Goal: Task Accomplishment & Management: Manage account settings

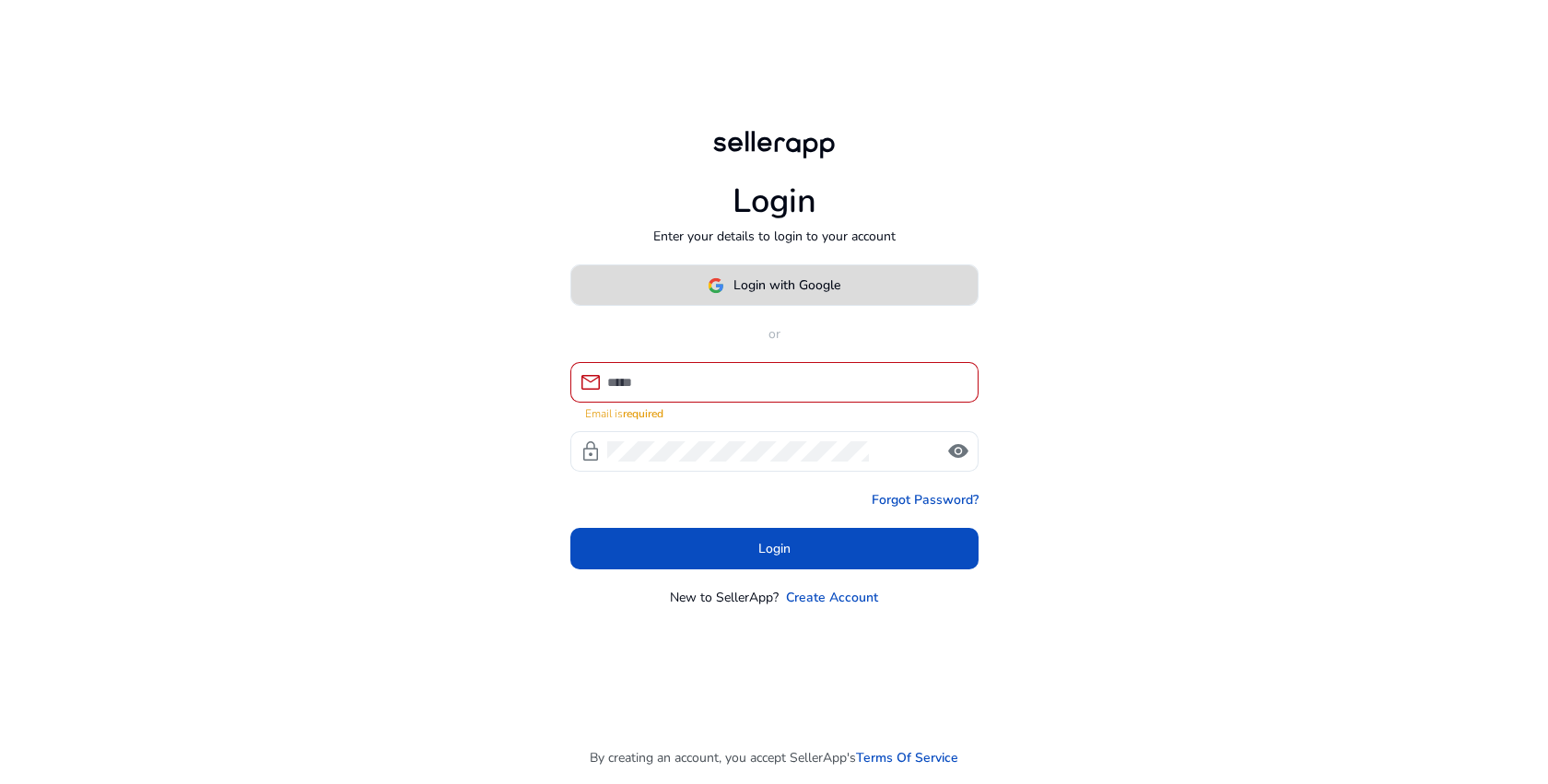
click at [763, 288] on span "Login with Google" at bounding box center [786, 285] width 107 height 20
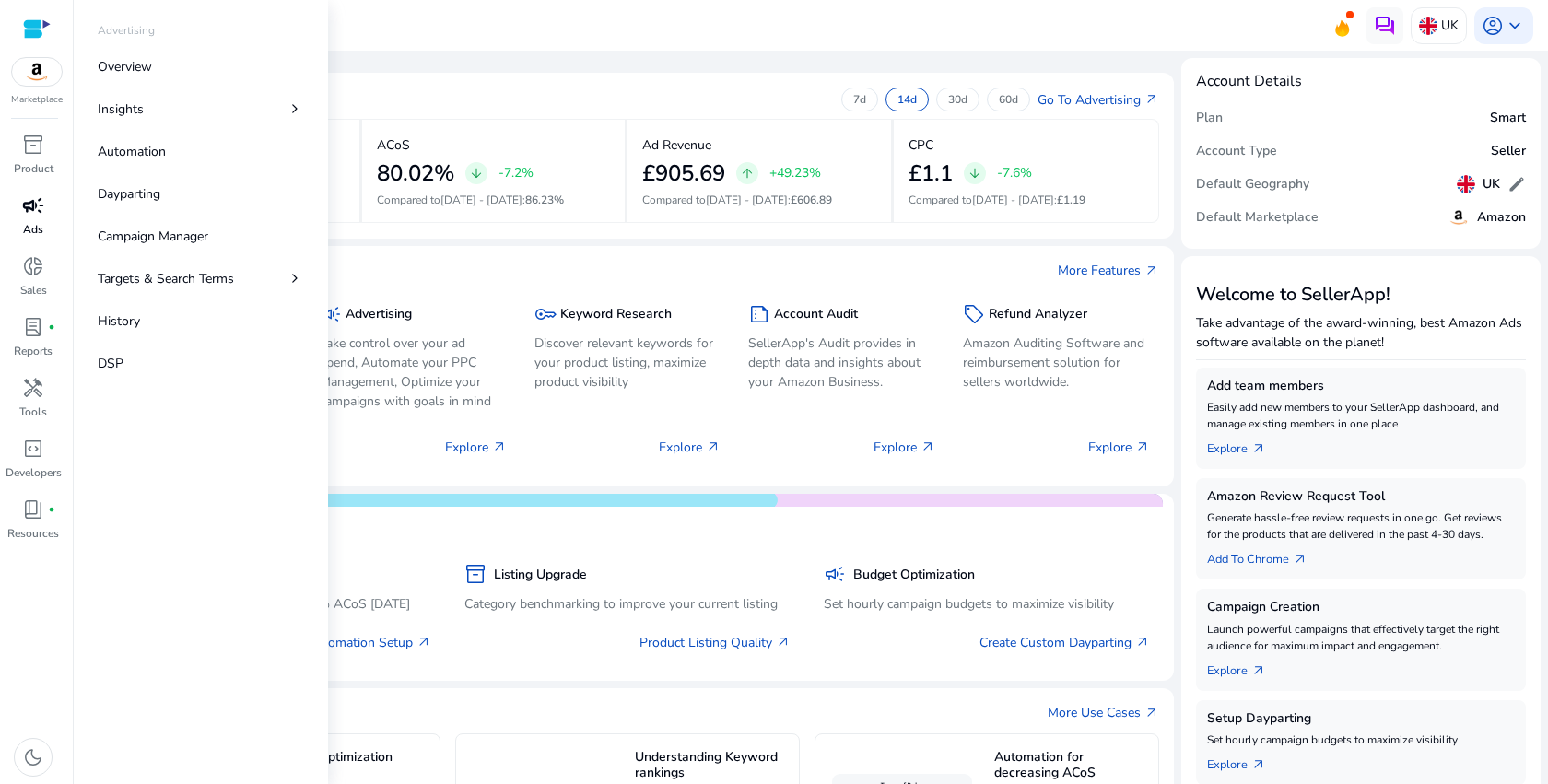
click at [34, 224] on p "Ads" at bounding box center [33, 229] width 21 height 17
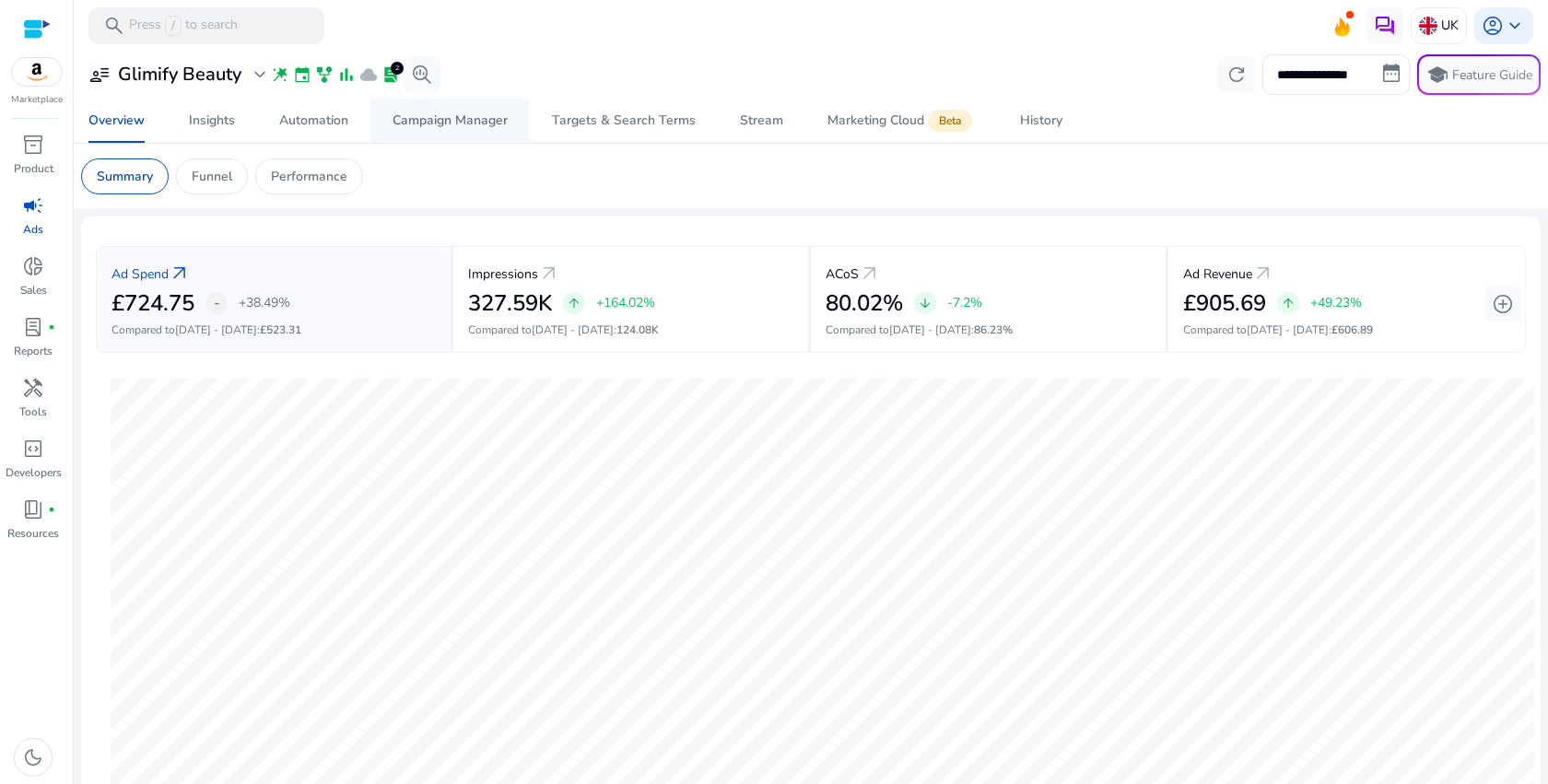
click at [456, 115] on div "Campaign Manager" at bounding box center [450, 120] width 116 height 13
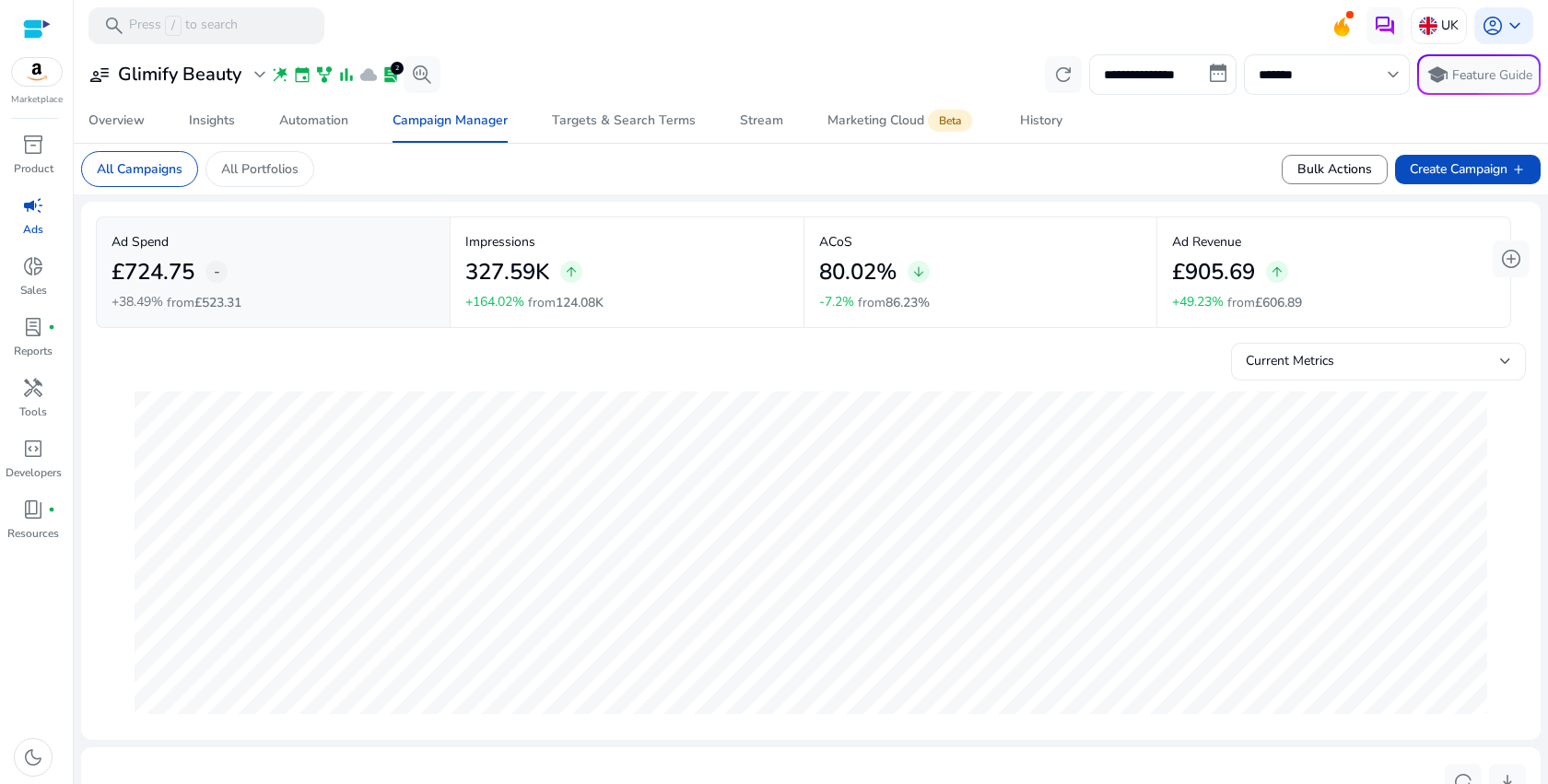
click at [1254, 360] on span "Current Metrics" at bounding box center [1290, 361] width 88 height 18
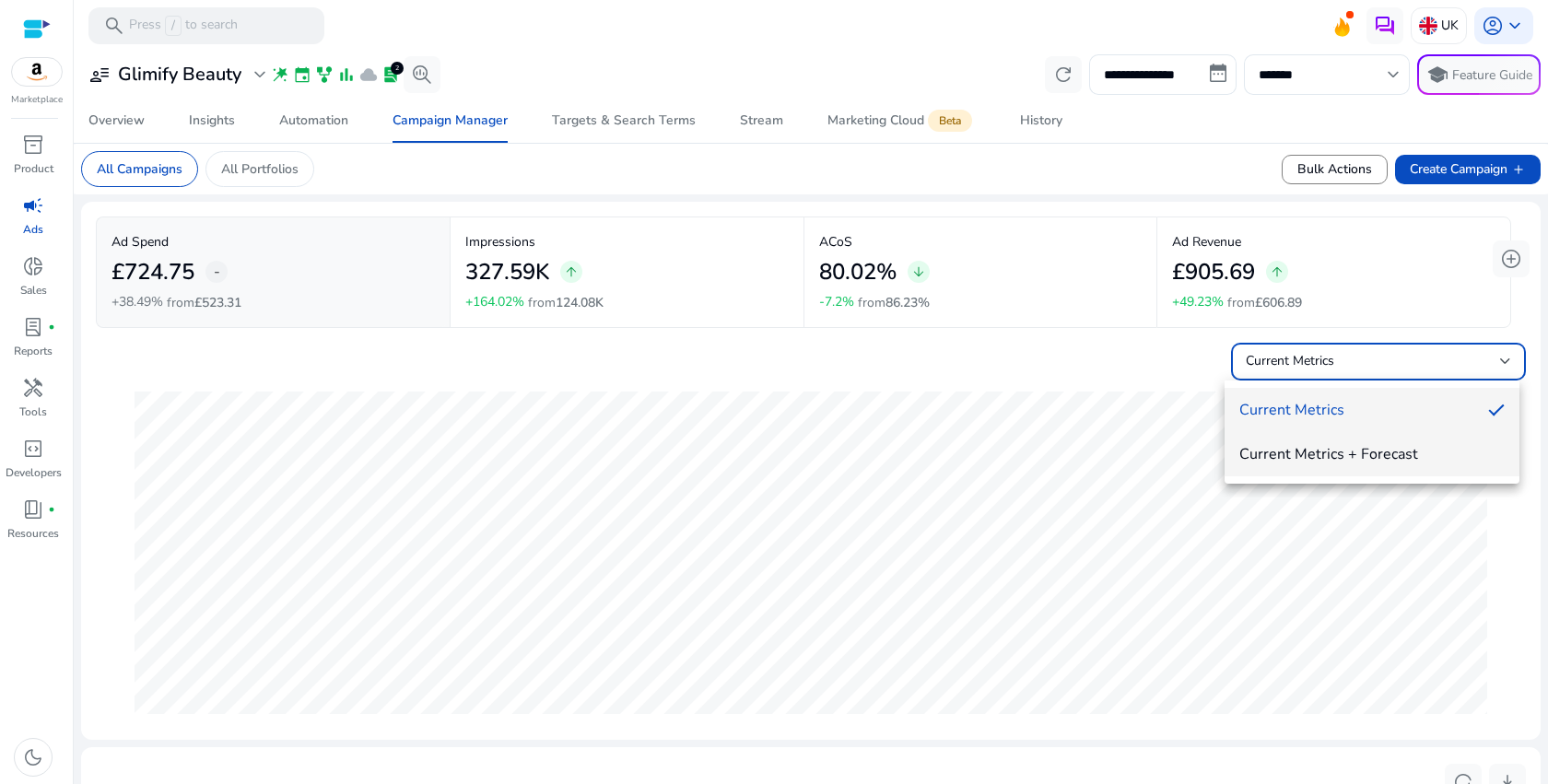
click at [1264, 453] on span "Current Metrics + Forecast" at bounding box center [1372, 454] width 265 height 21
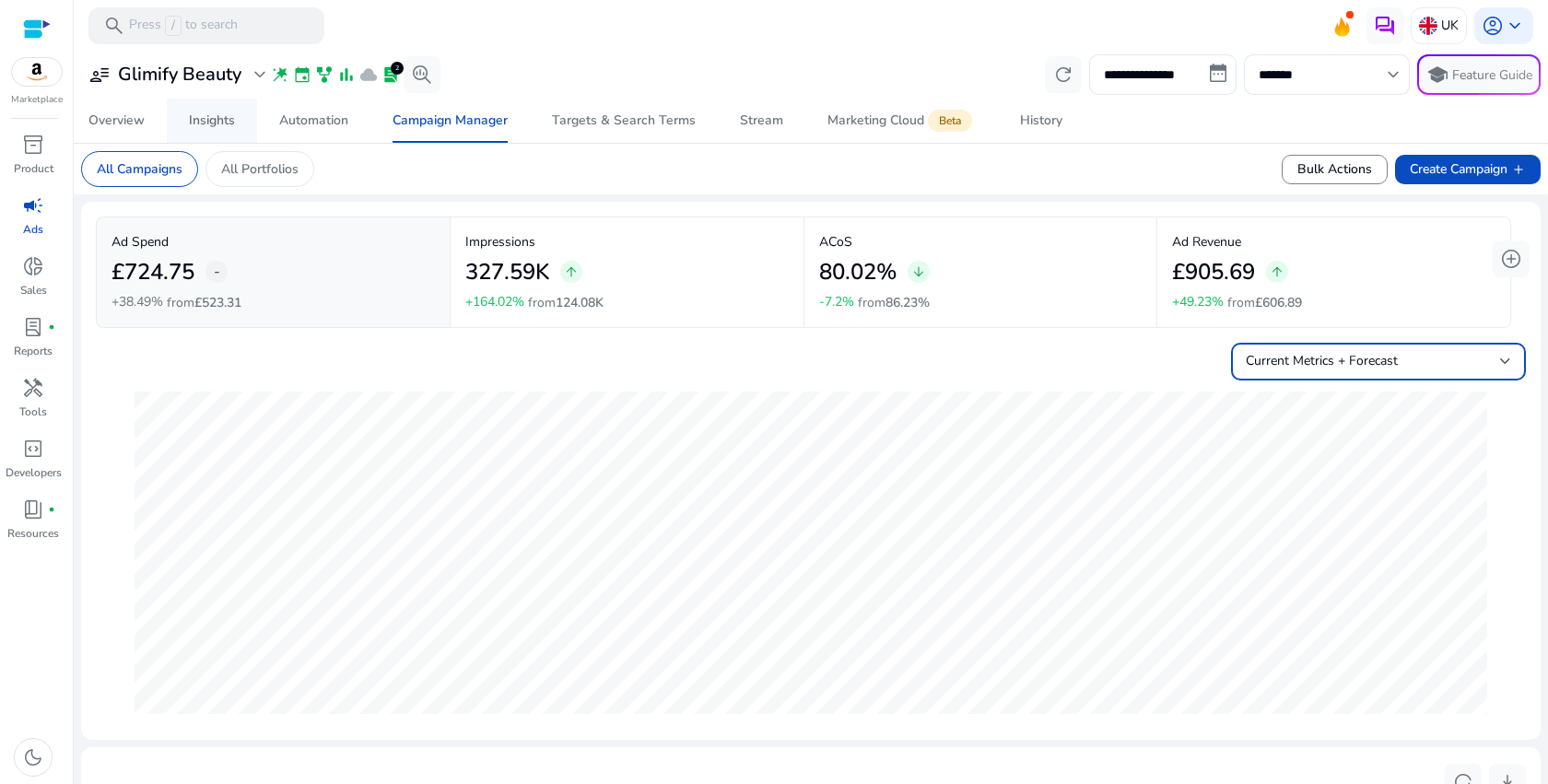
click at [209, 127] on div "Insights" at bounding box center [211, 120] width 46 height 13
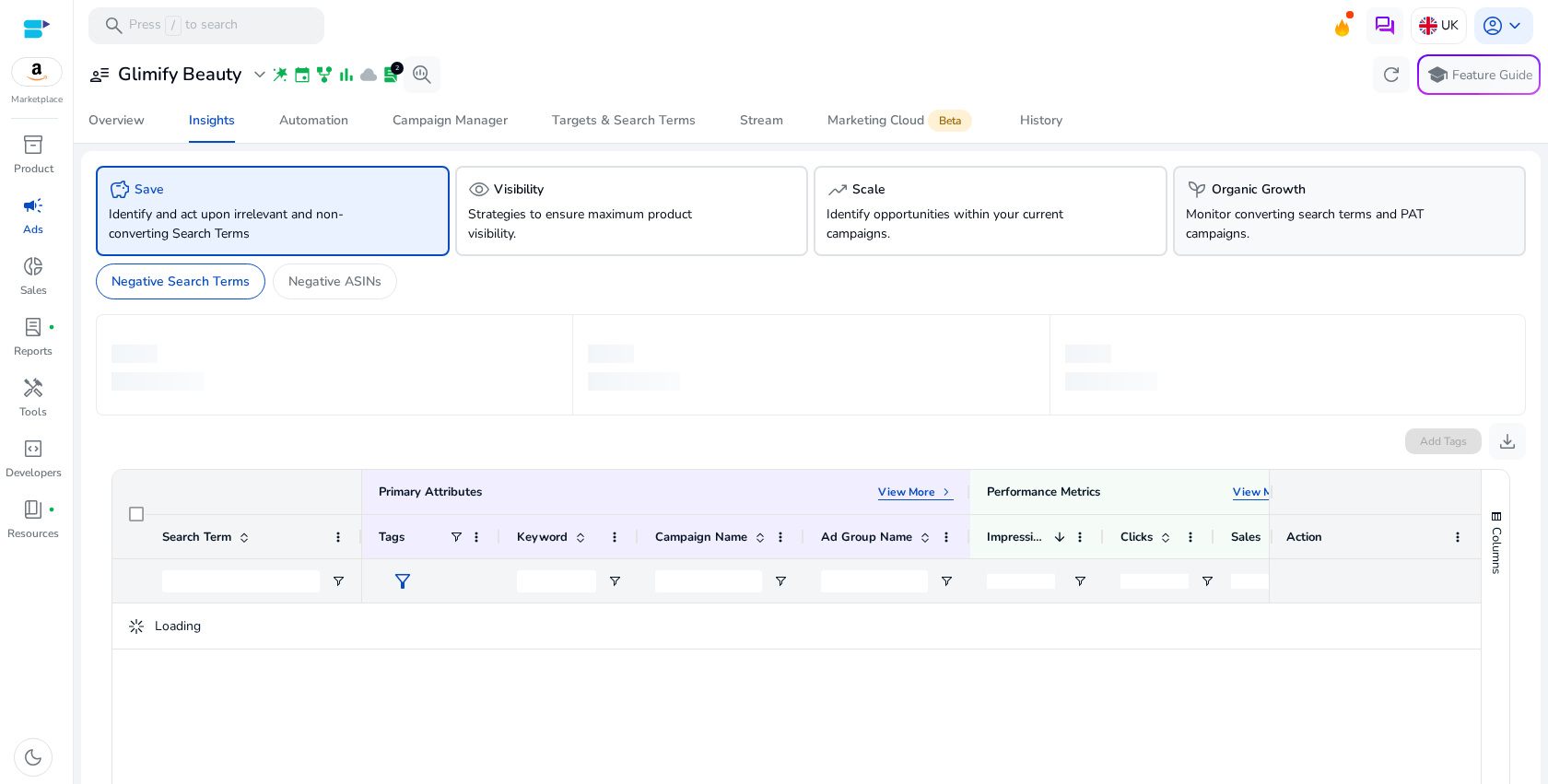
click at [1244, 214] on p "Monitor converting search terms and PAT campaigns." at bounding box center [1322, 224] width 273 height 39
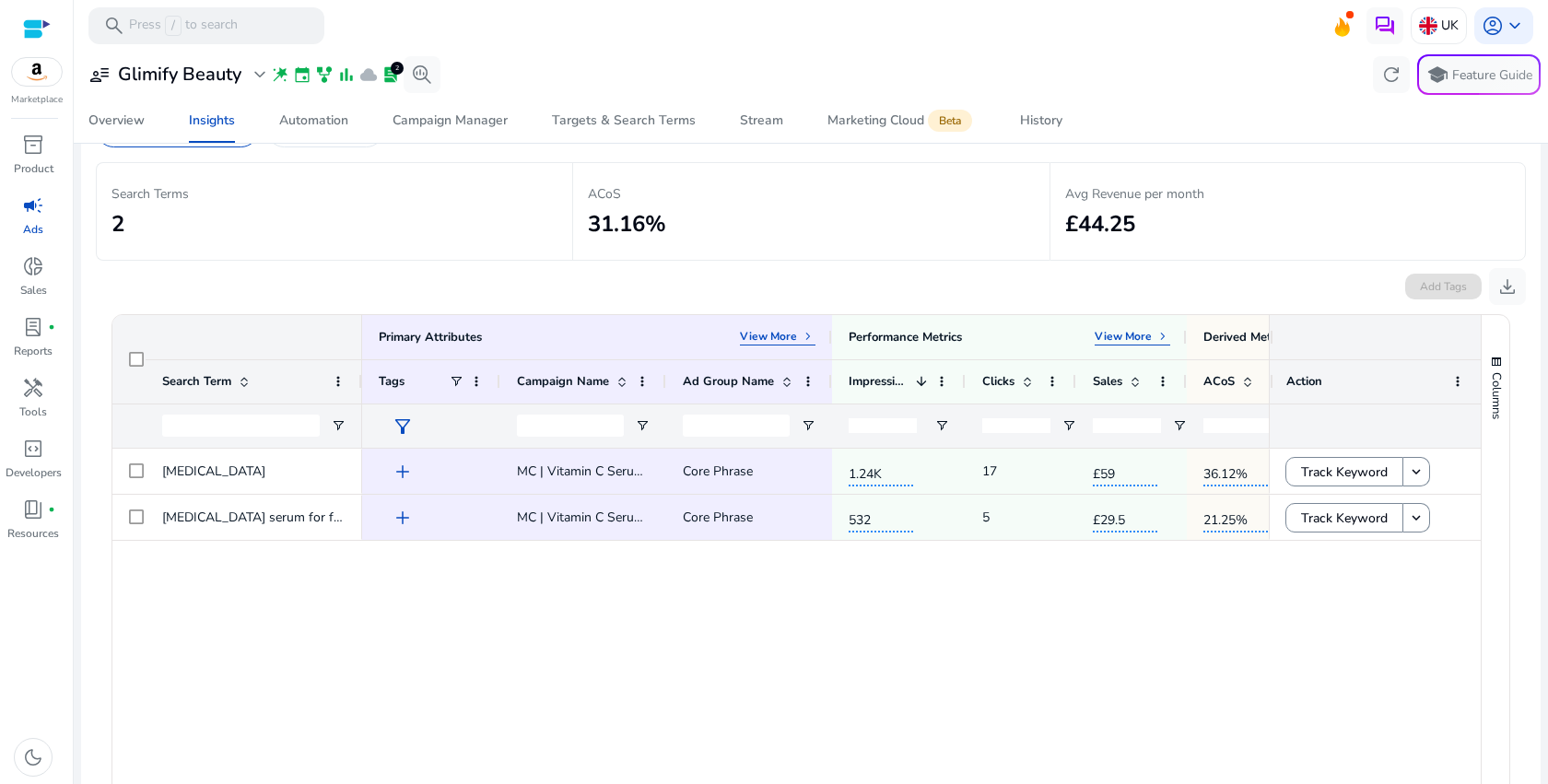
scroll to position [26, 0]
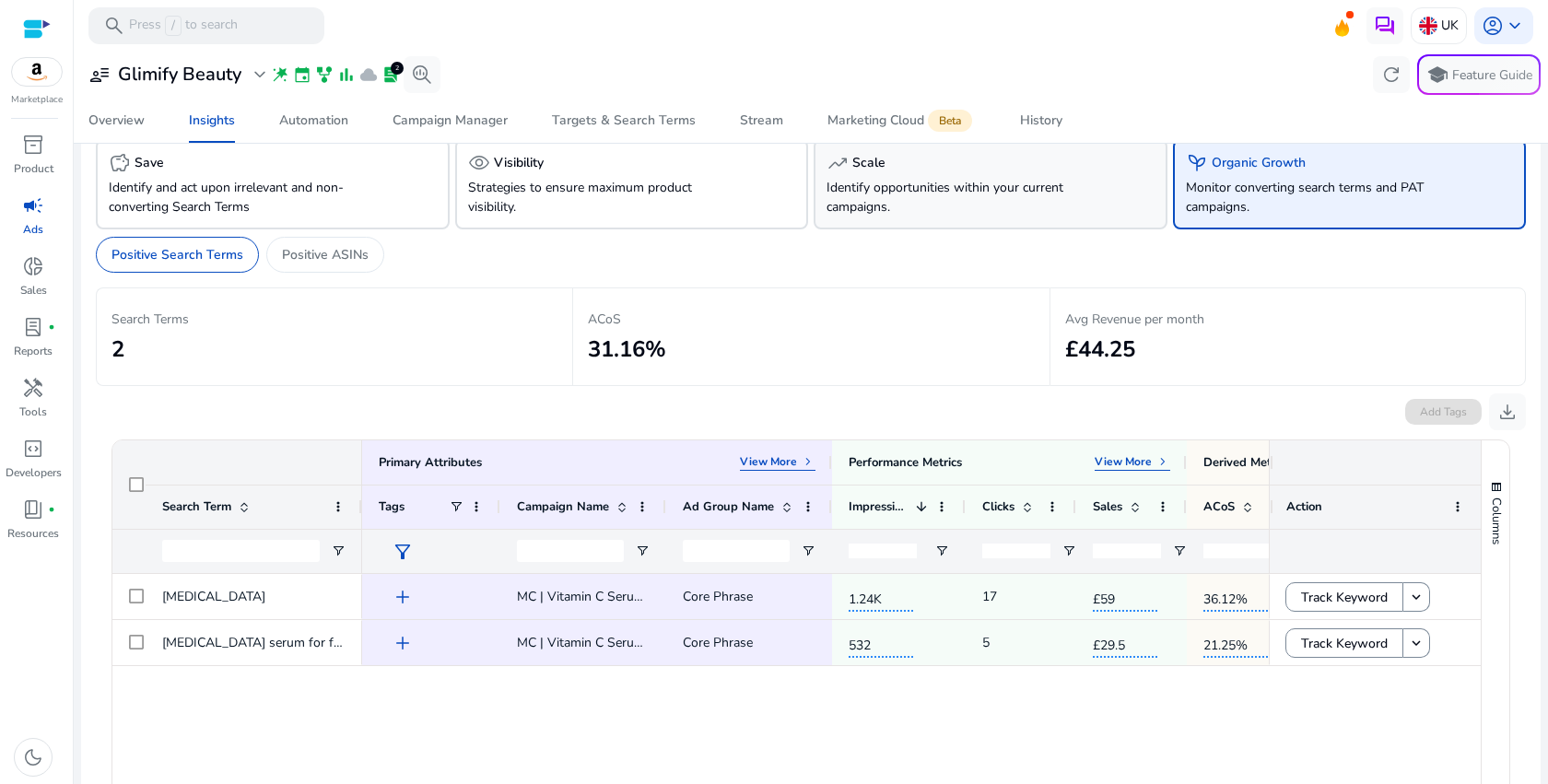
click at [935, 183] on p "Identify opportunities within your current campaigns." at bounding box center [962, 198] width 273 height 39
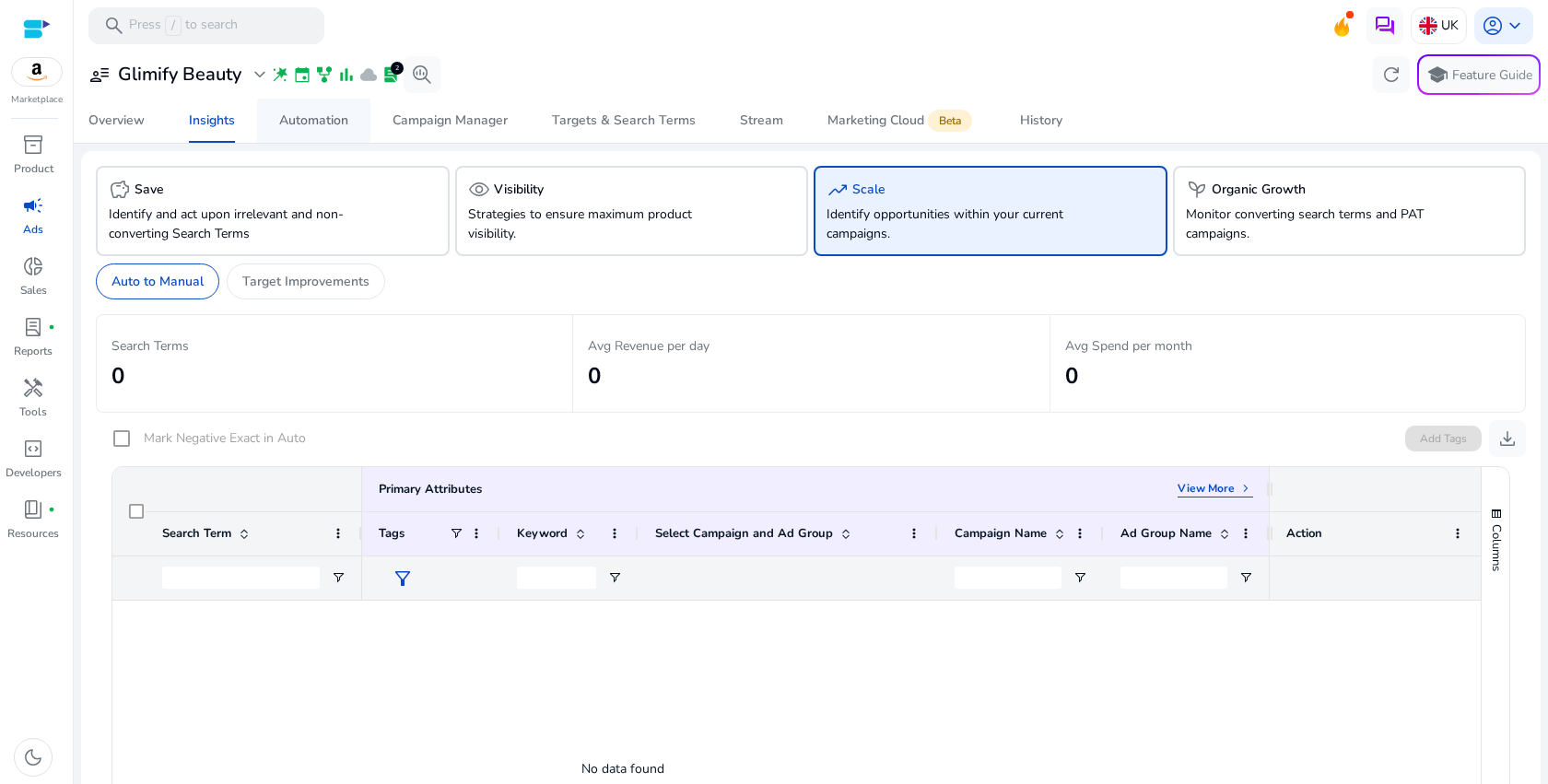
click at [317, 117] on div "Automation" at bounding box center [313, 120] width 70 height 13
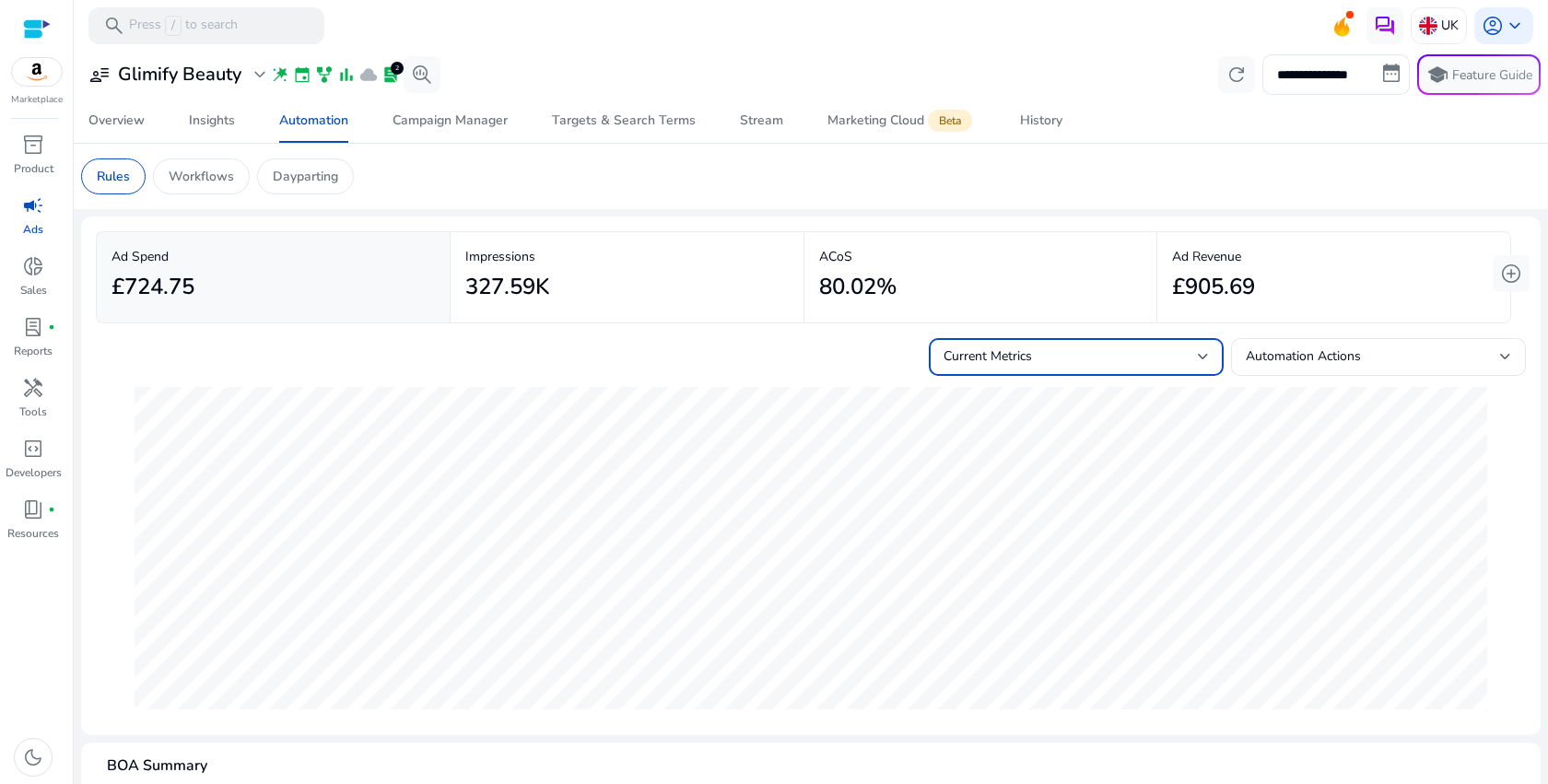
click at [1133, 357] on div "Current Metrics" at bounding box center [1071, 356] width 255 height 21
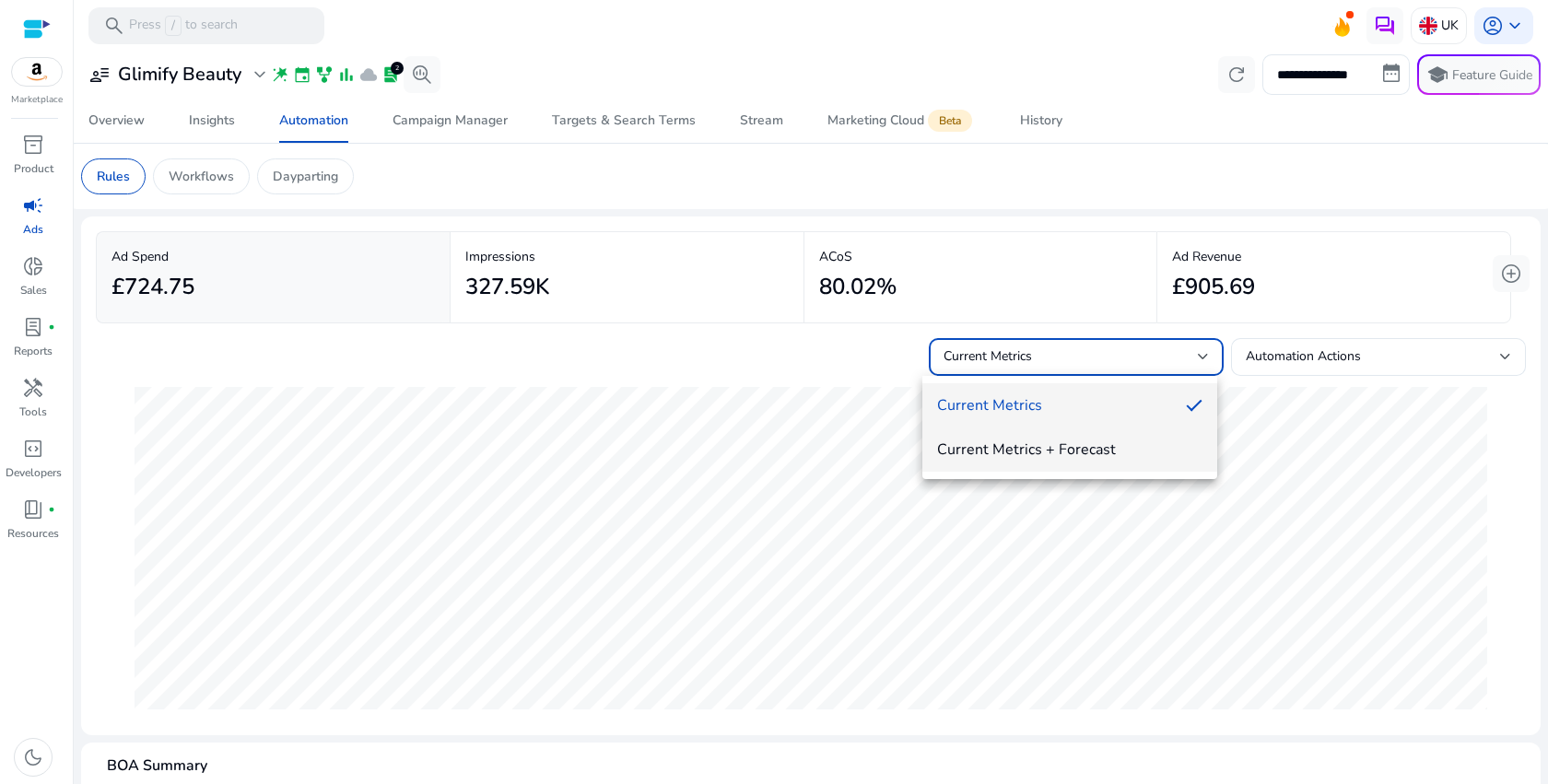
click at [1122, 440] on span "Current Metrics + Forecast" at bounding box center [1069, 449] width 265 height 21
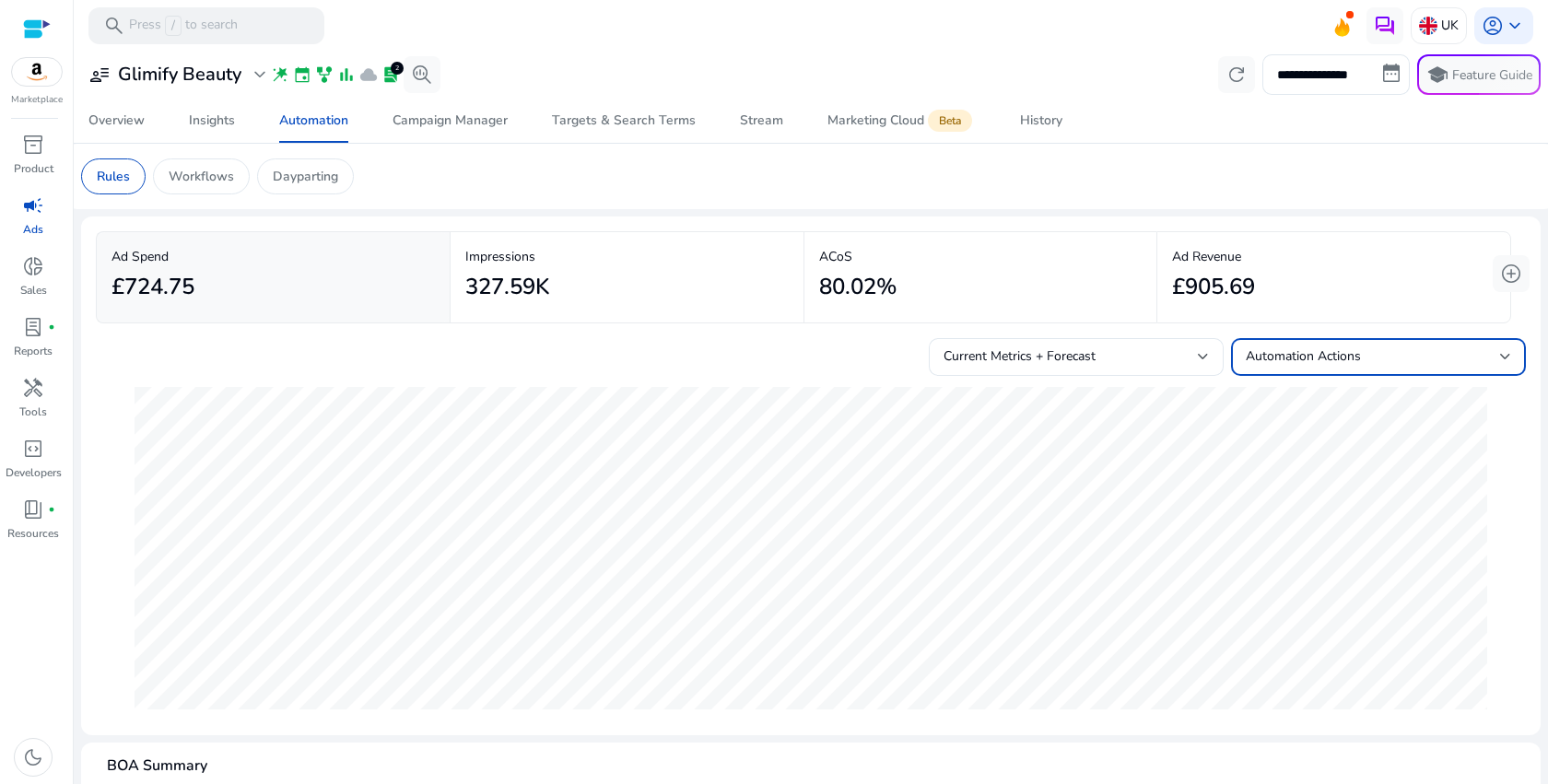
click at [1312, 356] on span "Automation Actions" at bounding box center [1304, 356] width 116 height 18
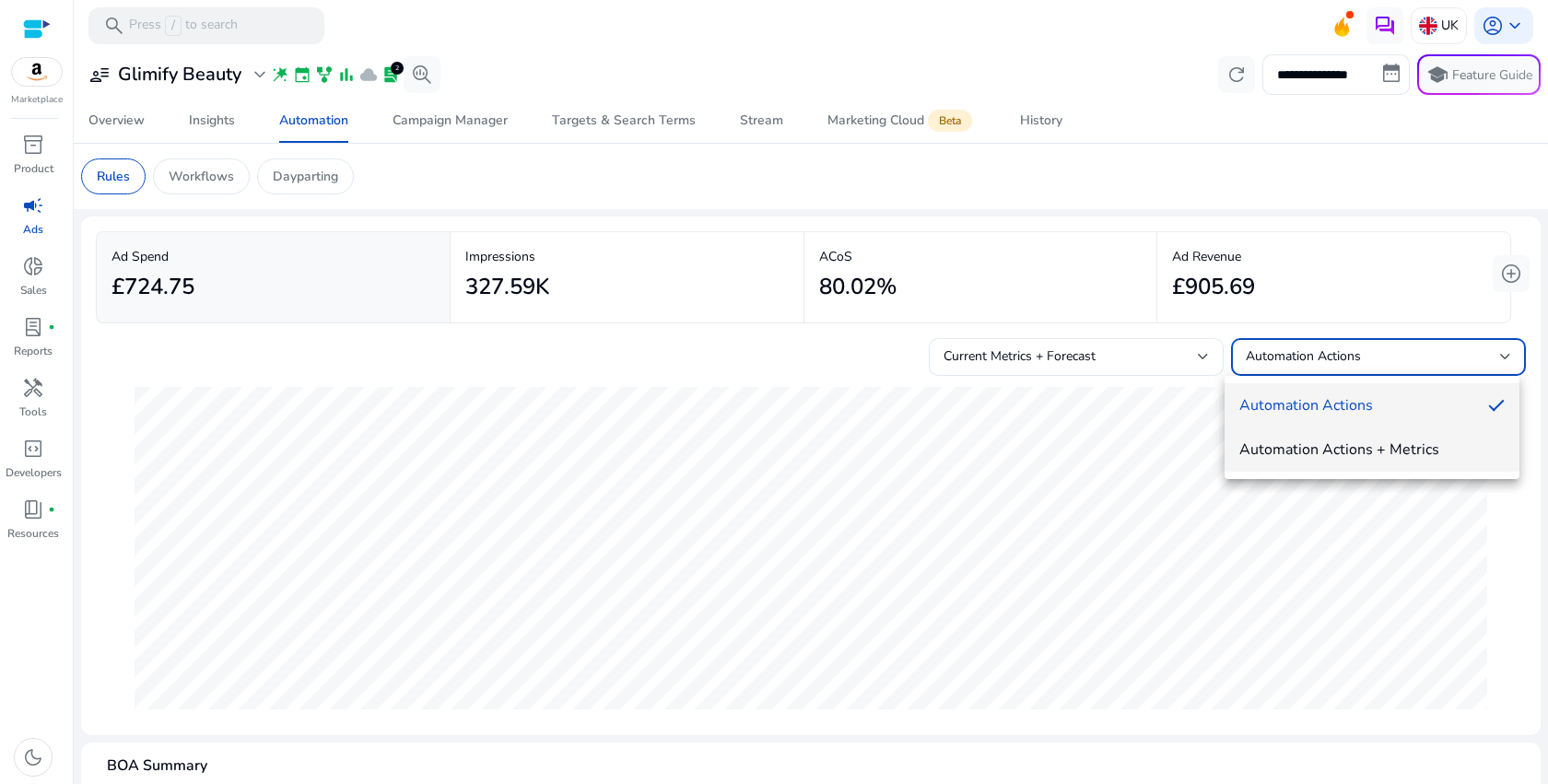
click at [1312, 458] on span "Automation Actions + Metrics" at bounding box center [1372, 449] width 265 height 21
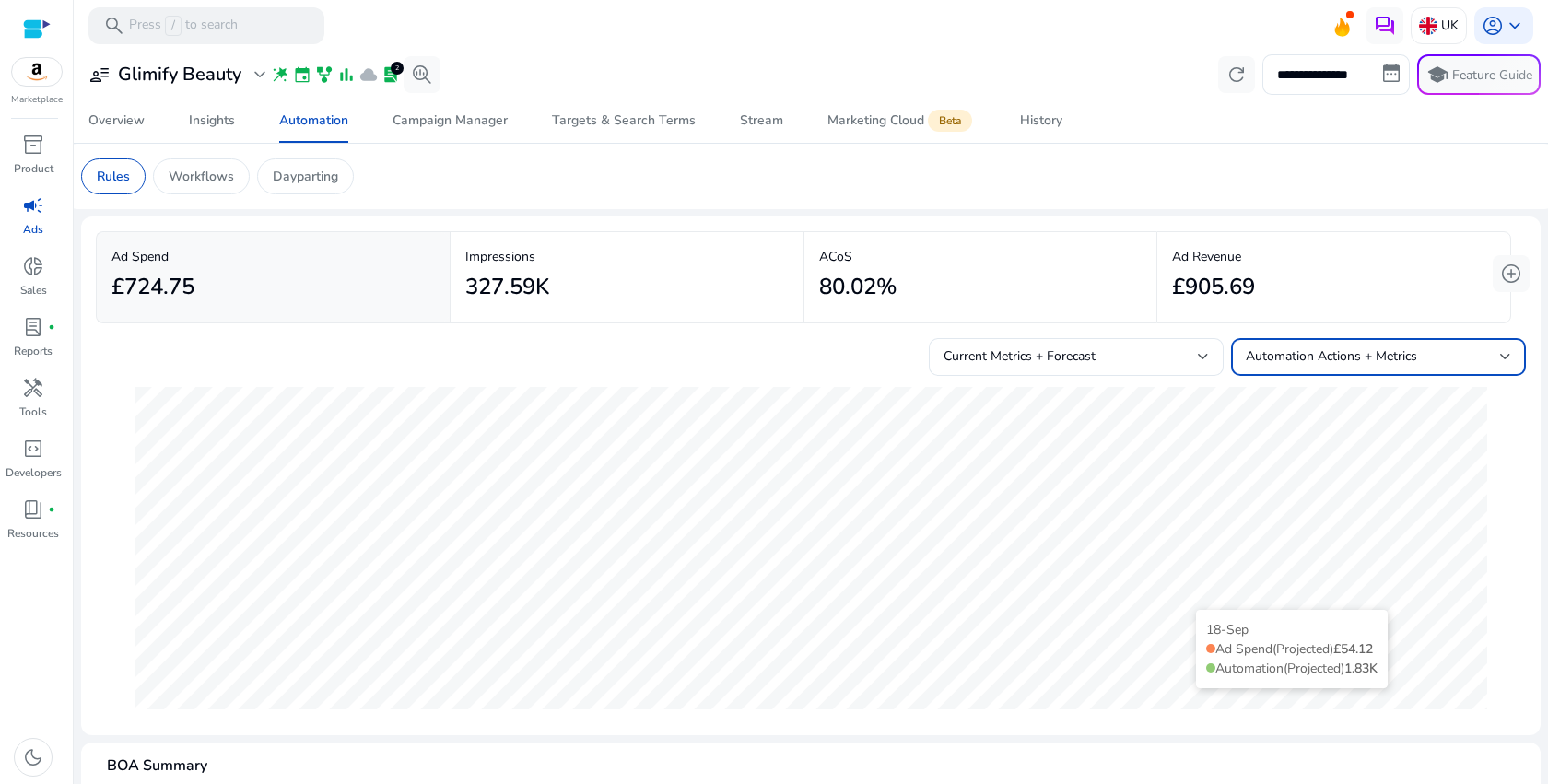
scroll to position [339, 0]
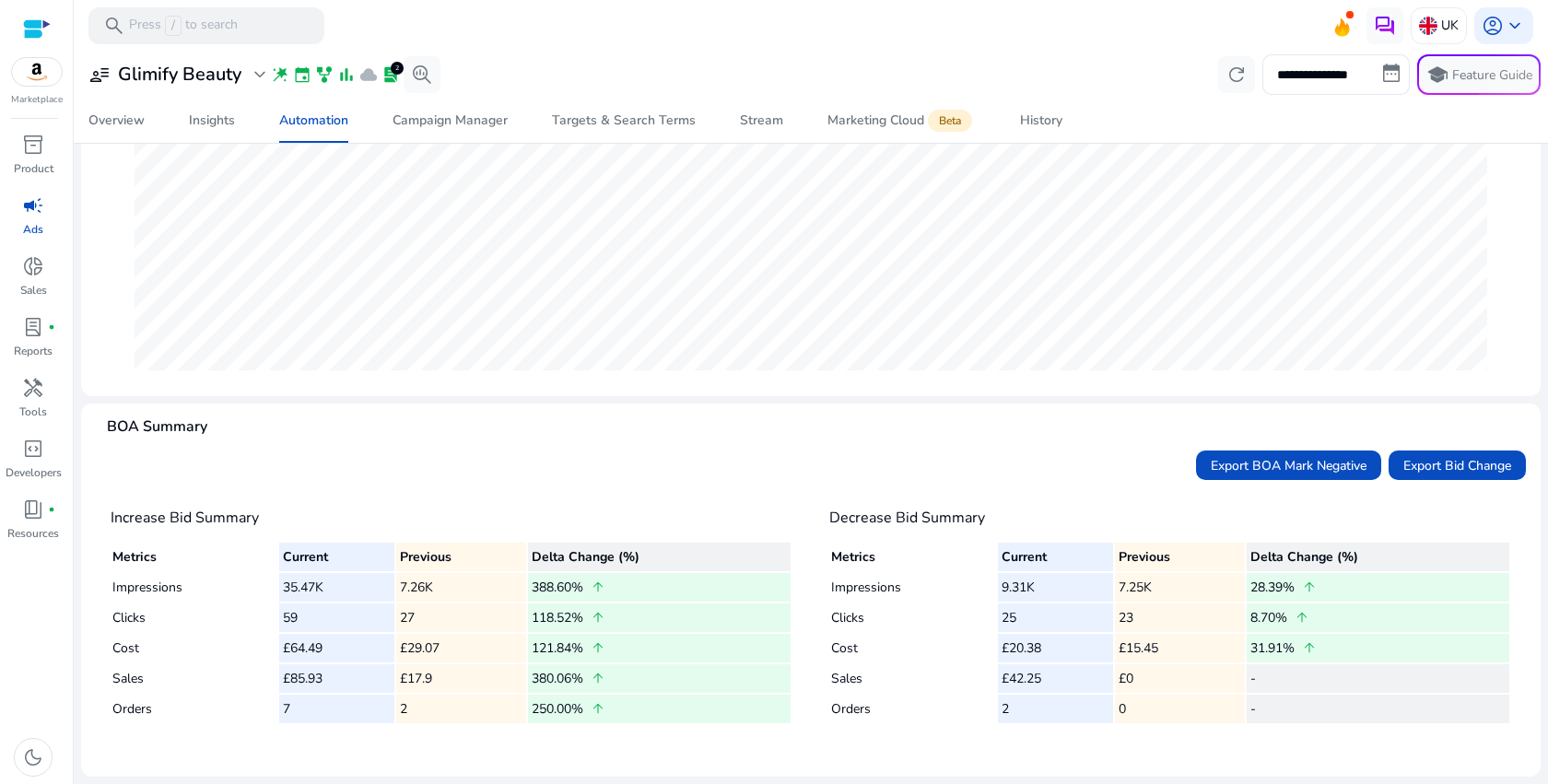
click at [573, 679] on td "380.06% arrow_upward" at bounding box center [659, 678] width 262 height 28
click at [328, 716] on td "7" at bounding box center [337, 709] width 116 height 28
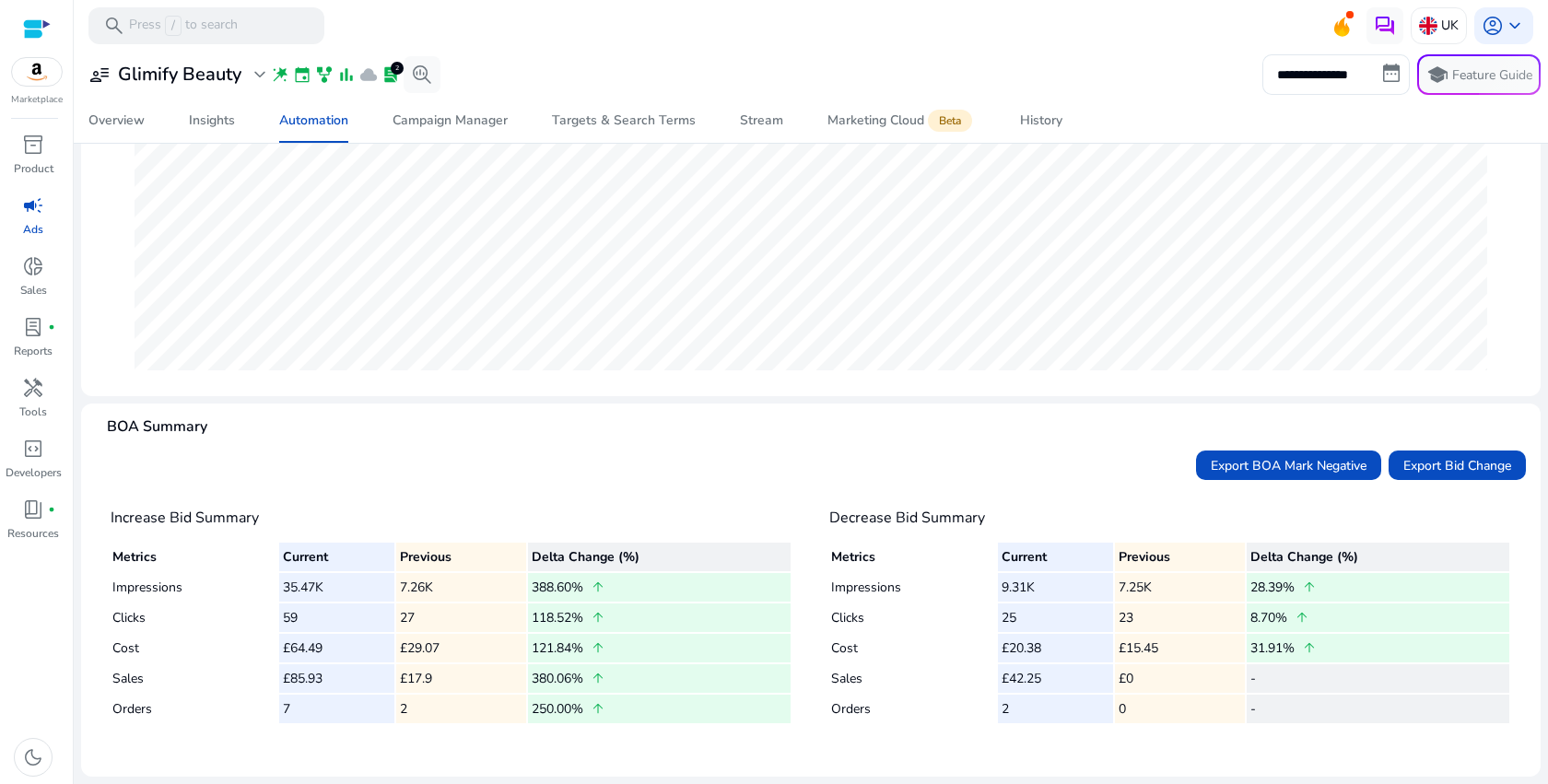
click at [328, 716] on td "7" at bounding box center [337, 709] width 116 height 28
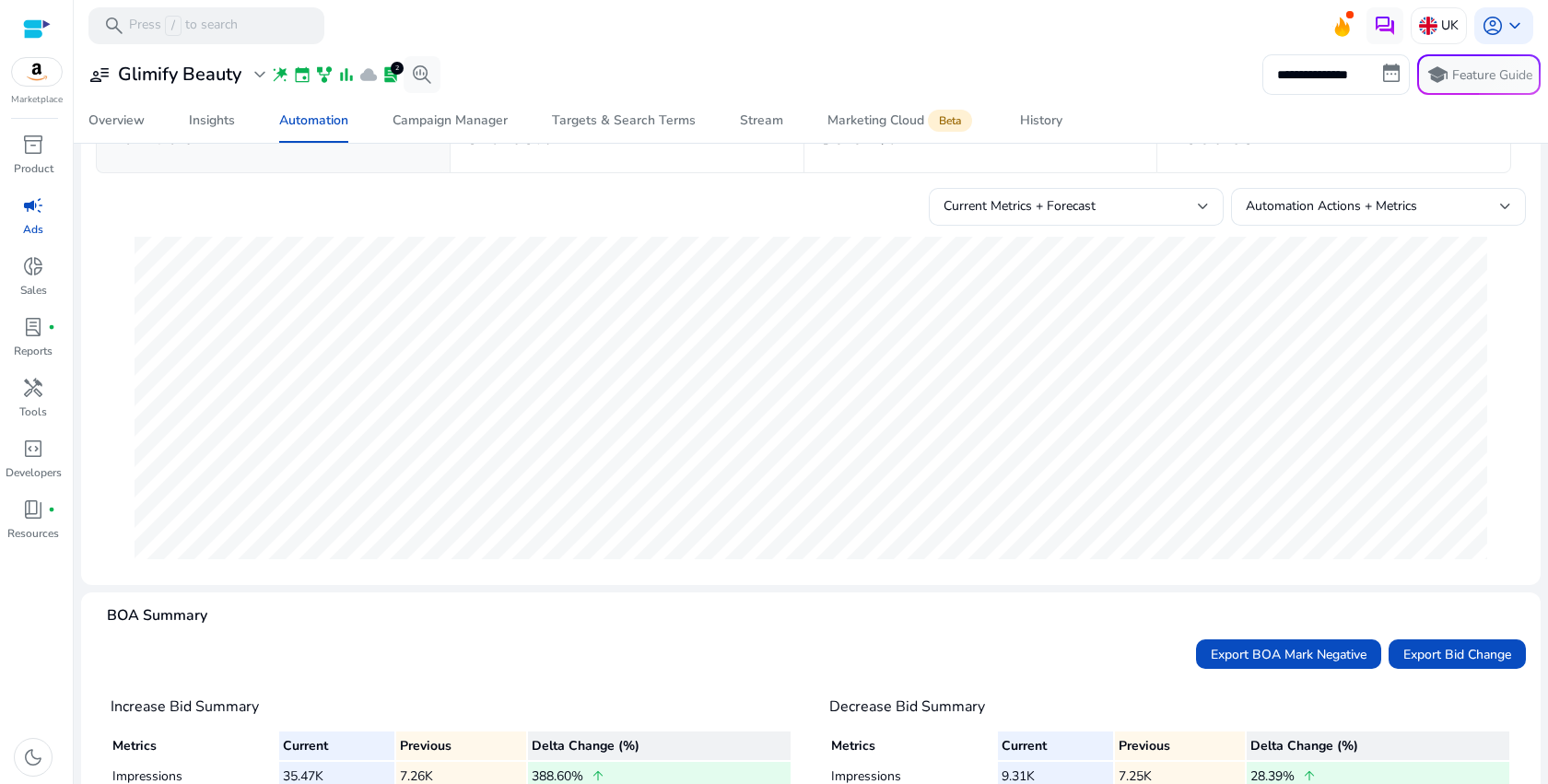
scroll to position [0, 0]
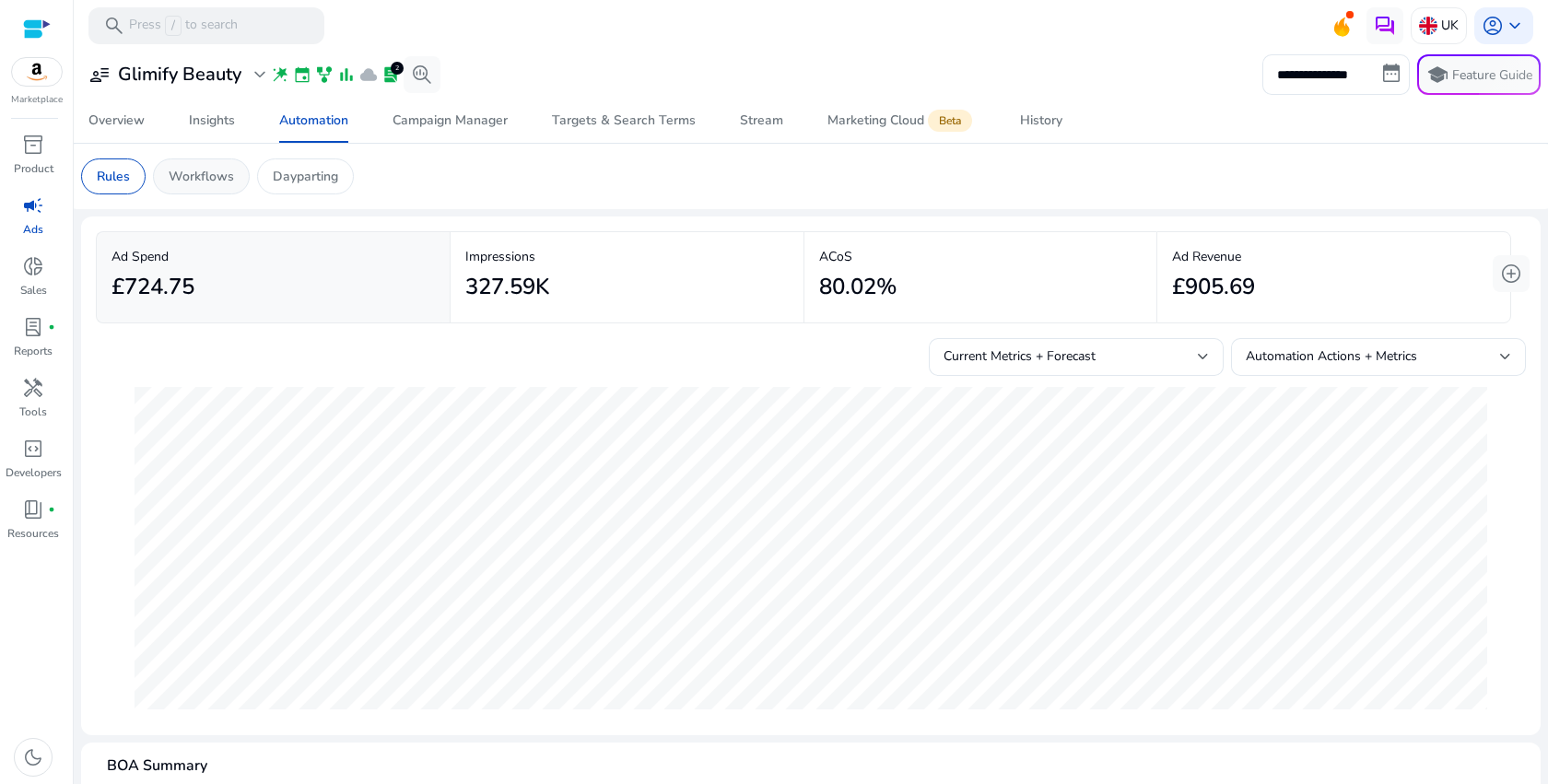
click at [179, 170] on p "Workflows" at bounding box center [201, 176] width 66 height 20
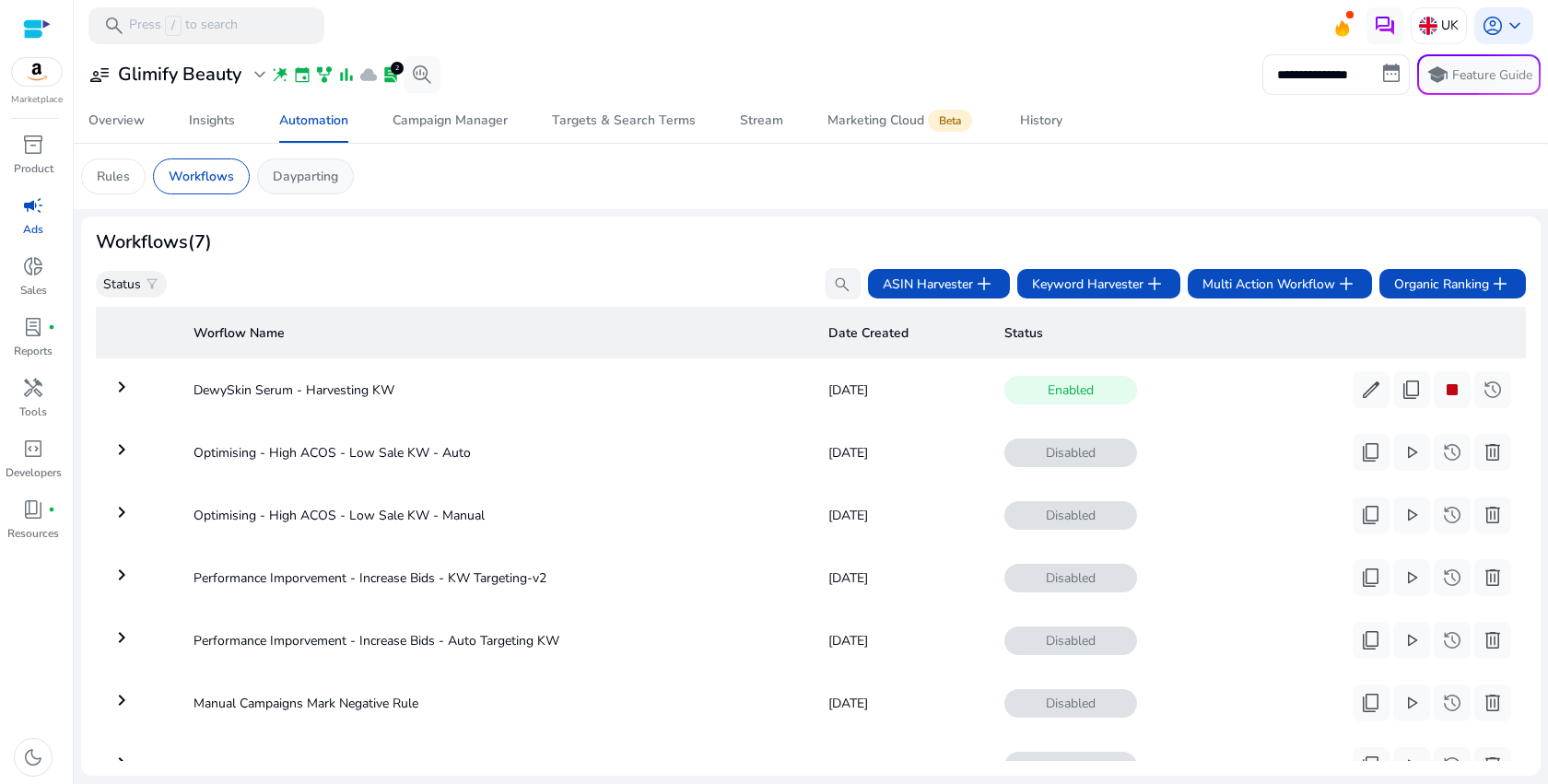
click at [319, 181] on p "Dayparting" at bounding box center [305, 176] width 66 height 20
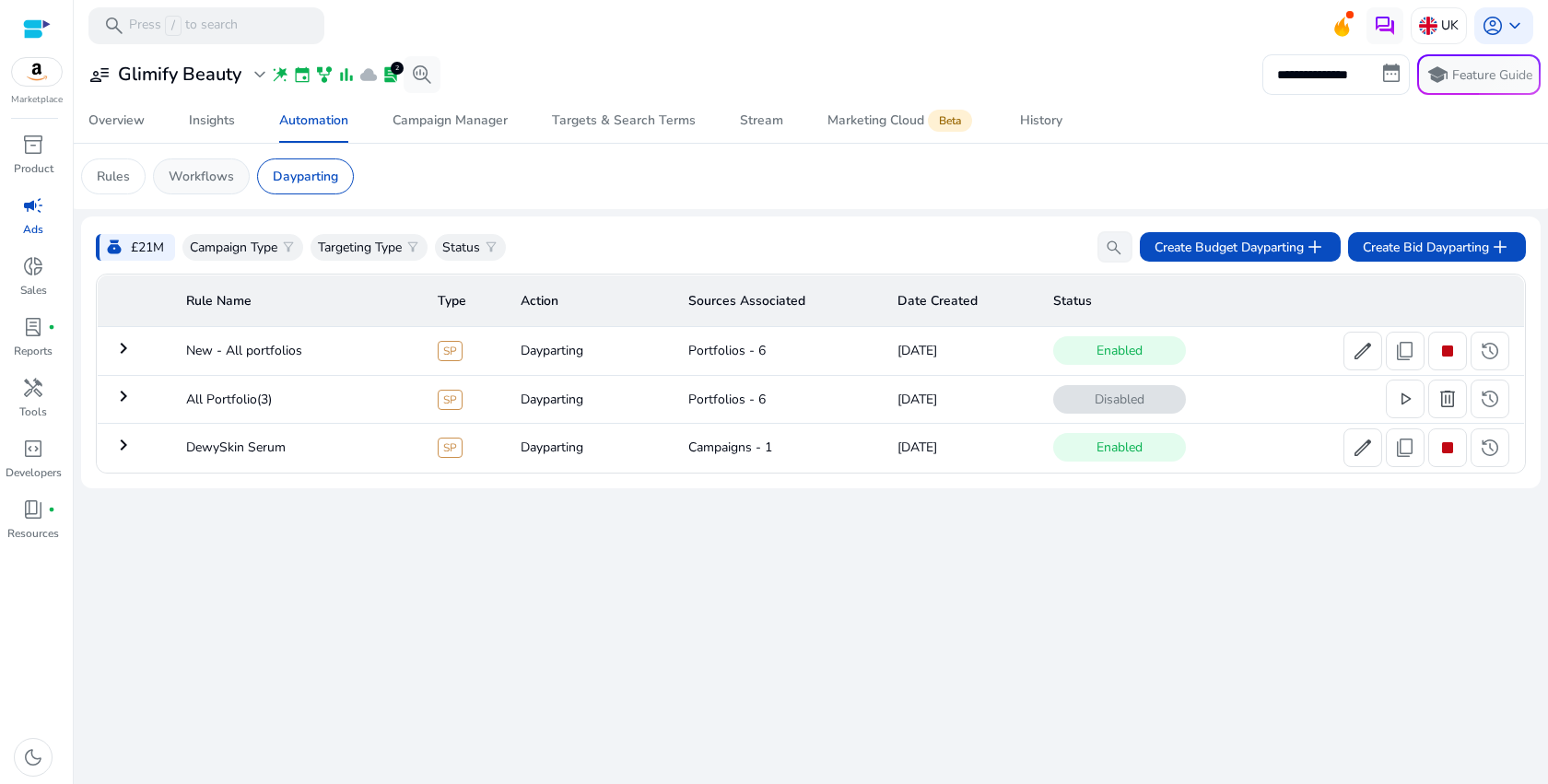
click at [196, 189] on div "Workflows" at bounding box center [201, 176] width 97 height 36
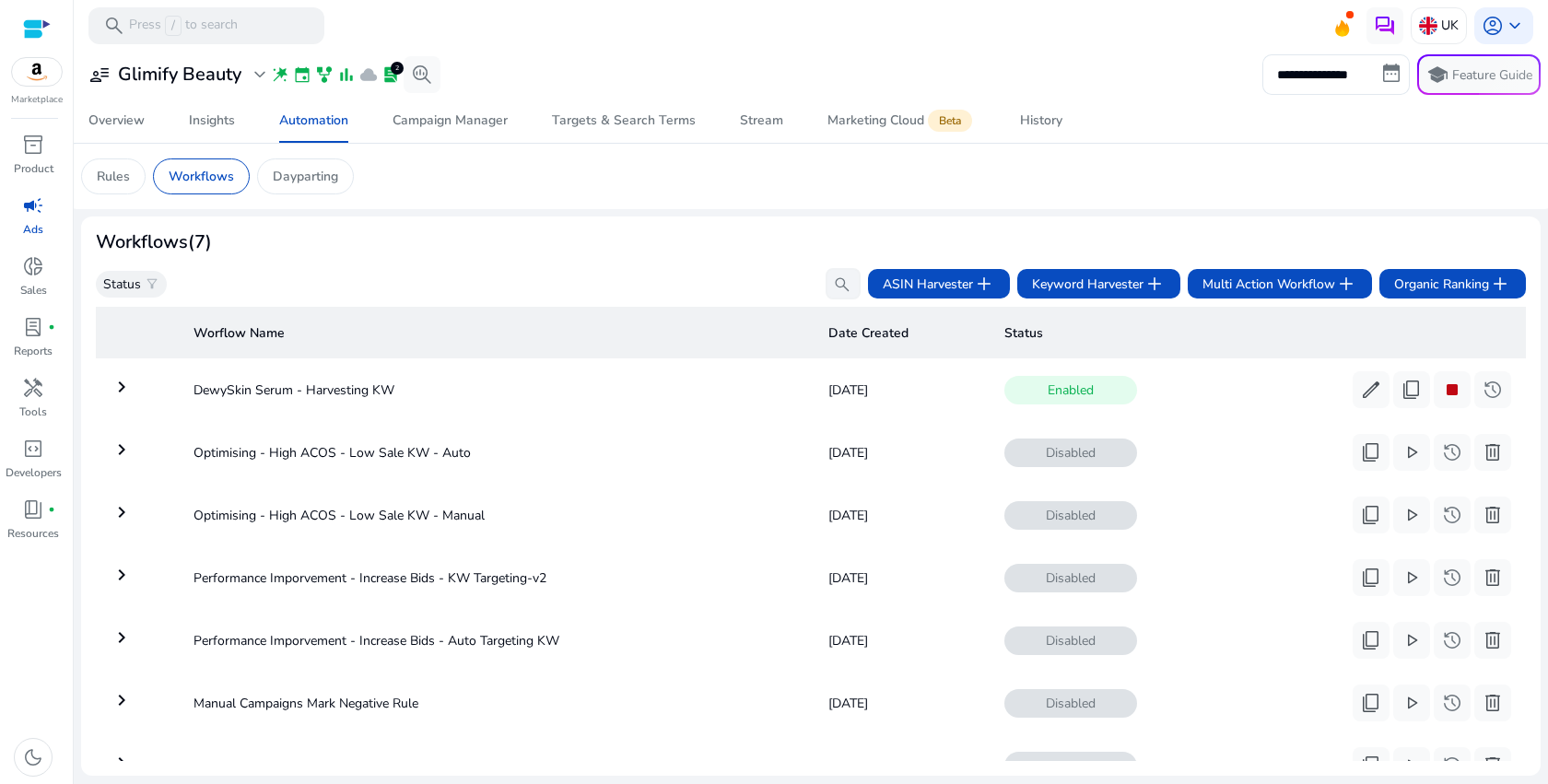
click at [121, 392] on mat-icon "keyboard_arrow_right" at bounding box center [121, 387] width 23 height 23
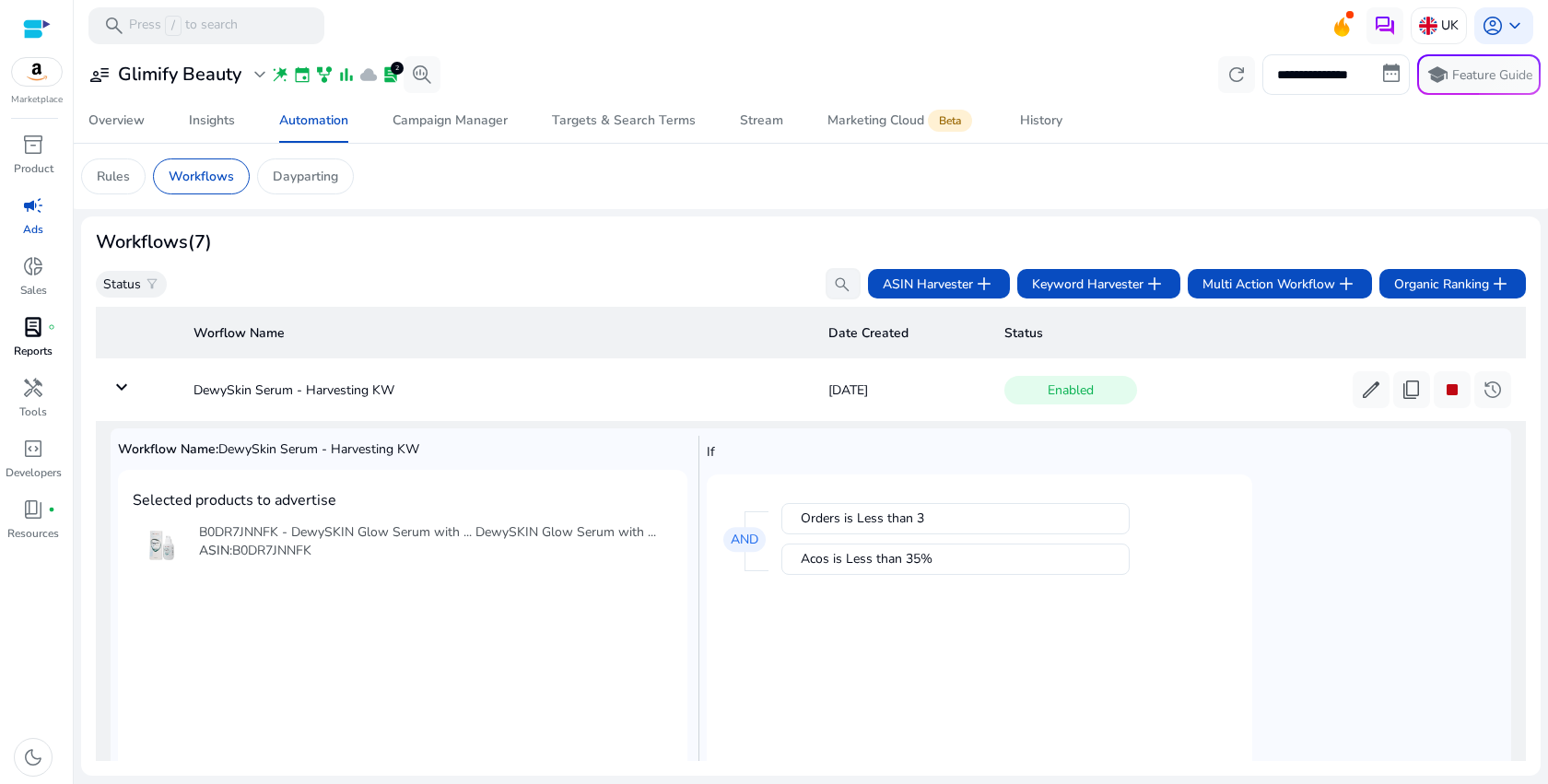
click at [45, 346] on p "Reports" at bounding box center [33, 350] width 39 height 17
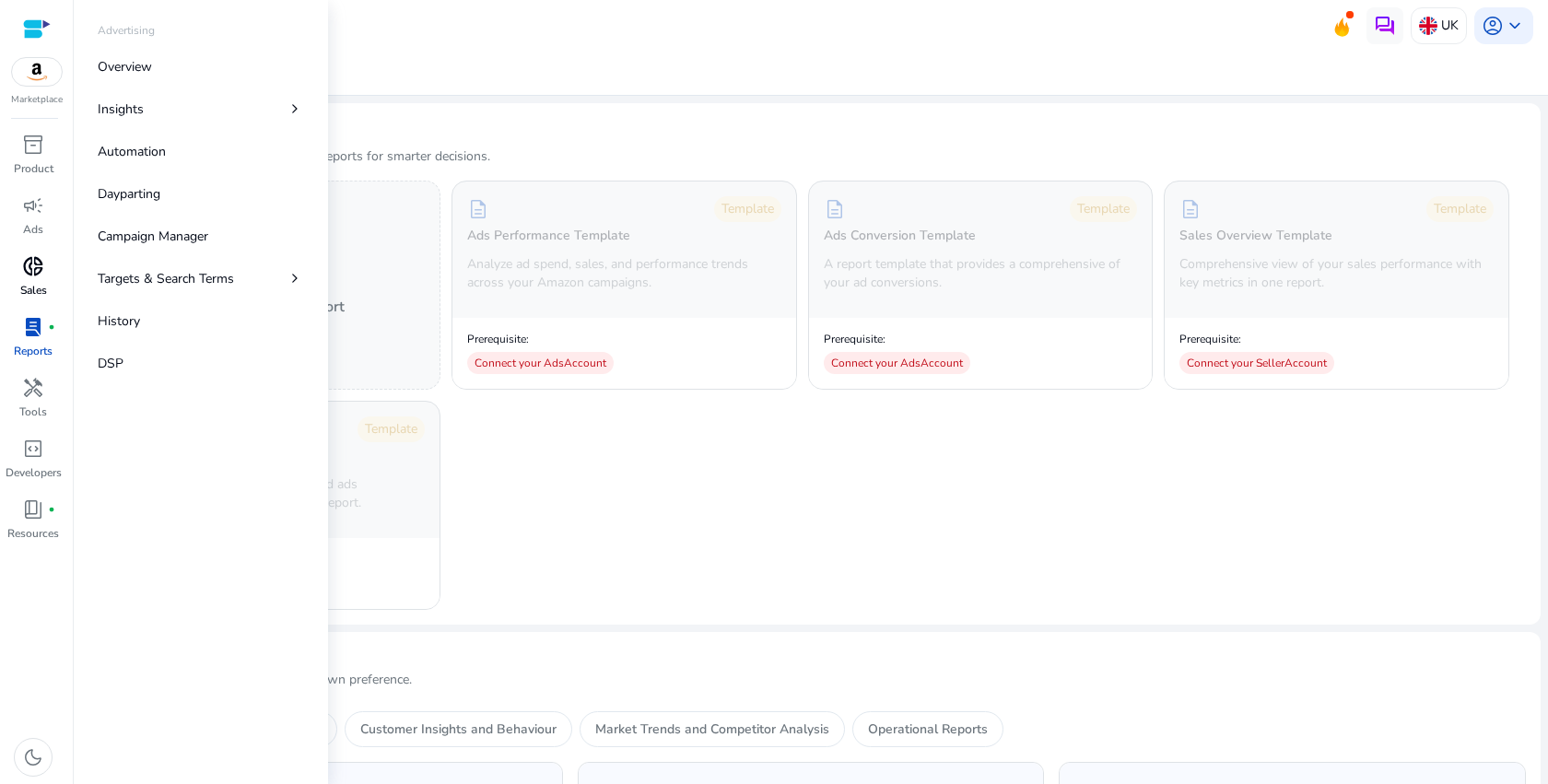
click at [33, 265] on span "donut_small" at bounding box center [33, 266] width 23 height 23
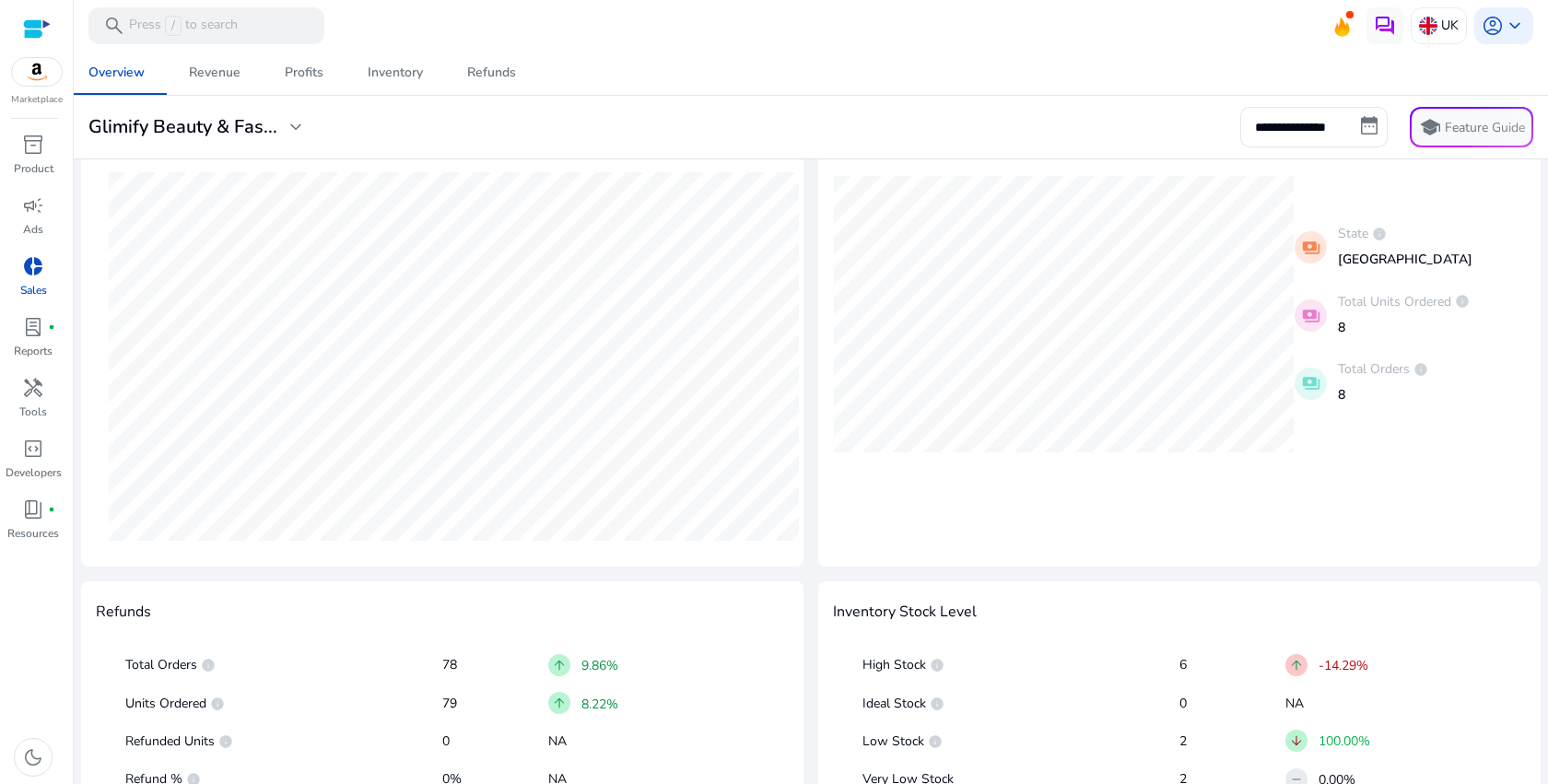
scroll to position [777, 0]
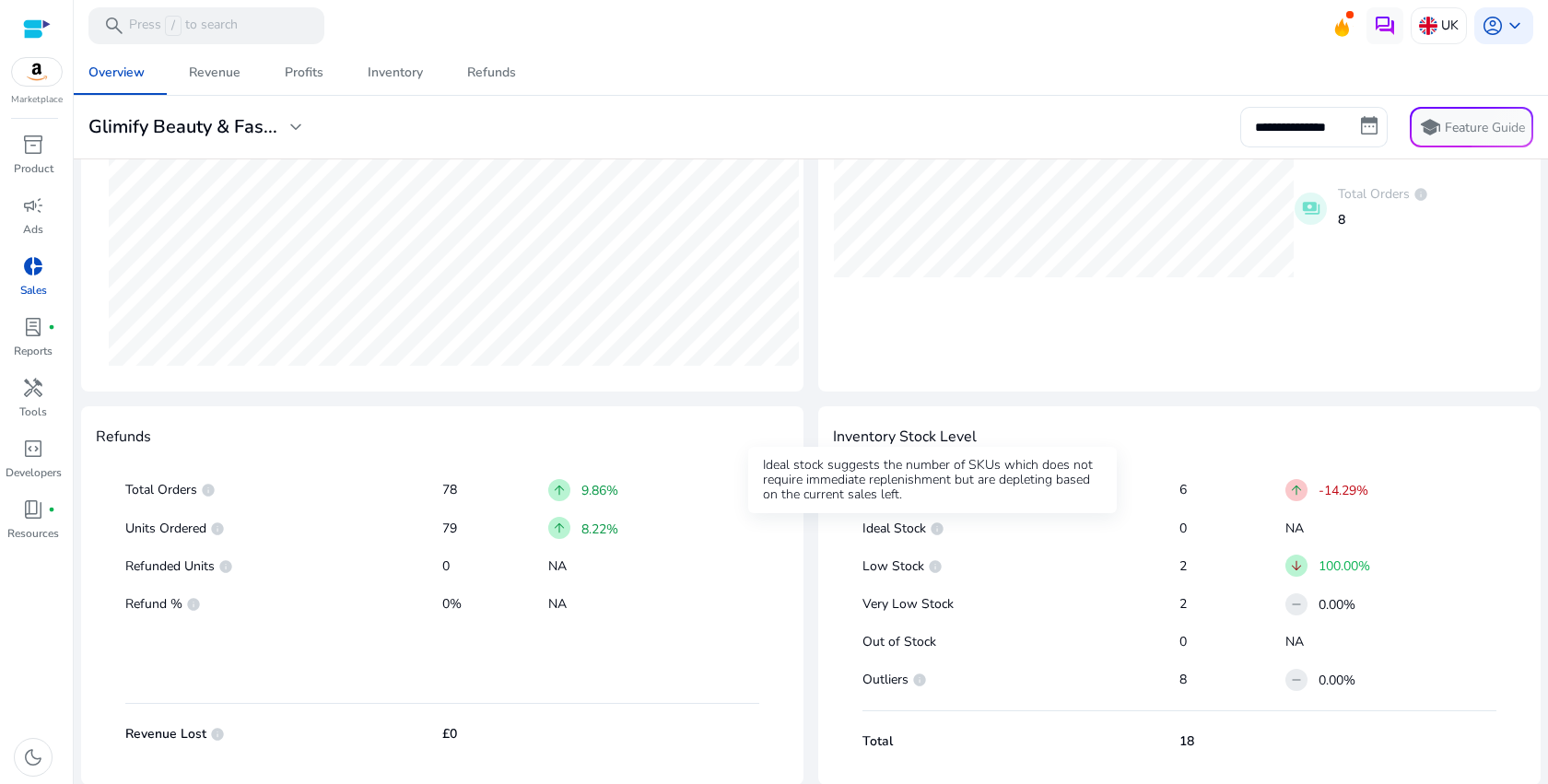
click at [933, 524] on span "info" at bounding box center [937, 529] width 15 height 15
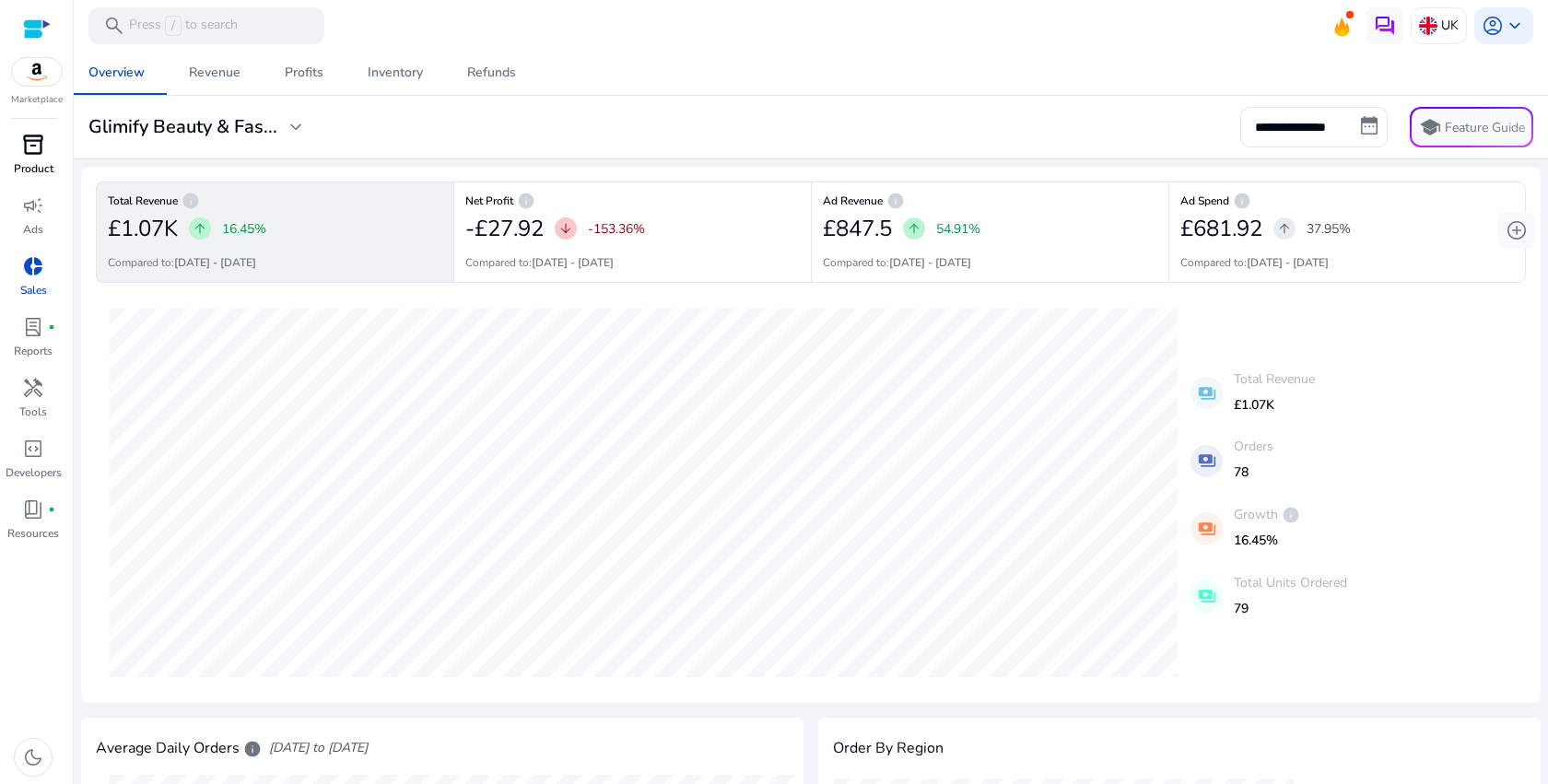
click at [23, 170] on p "Product" at bounding box center [33, 168] width 39 height 17
